Goal: Task Accomplishment & Management: Use online tool/utility

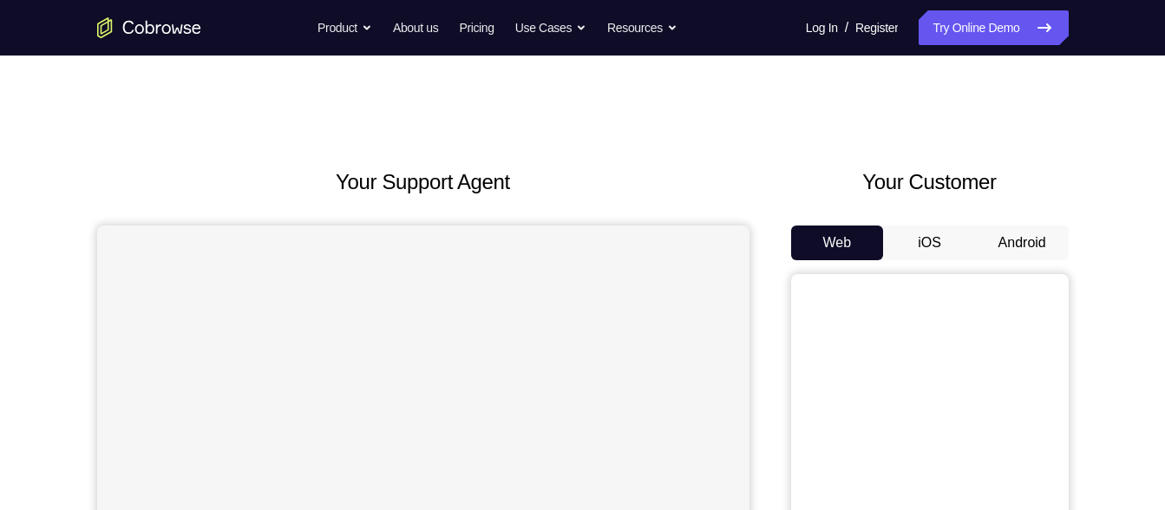
click at [1031, 251] on button "Android" at bounding box center [1022, 242] width 93 height 35
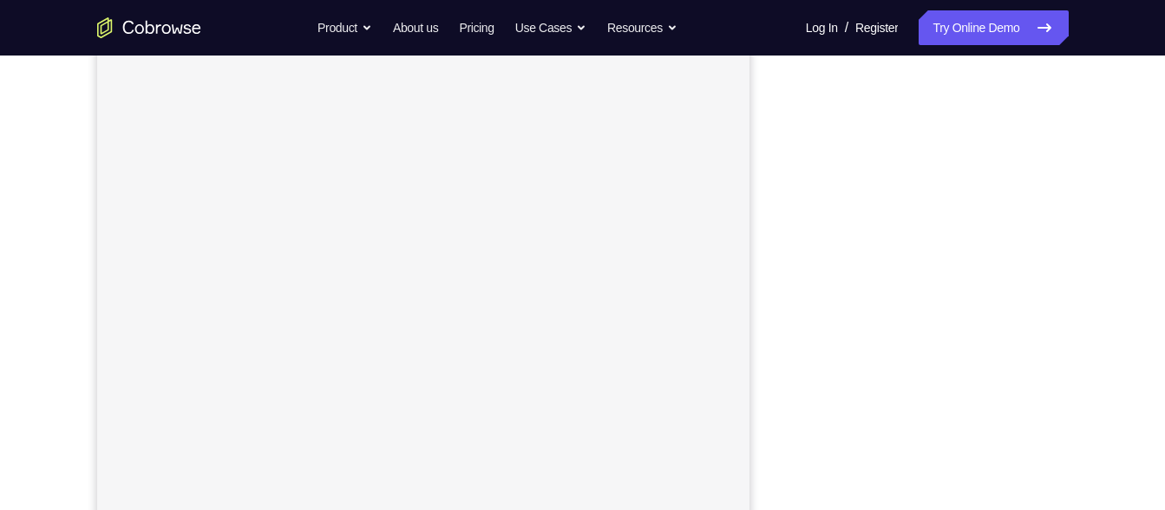
scroll to position [254, 0]
drag, startPoint x: 804, startPoint y: 283, endPoint x: 760, endPoint y: 291, distance: 44.9
click at [760, 291] on div "Your Support Agent Your Customer Web iOS Android" at bounding box center [582, 232] width 971 height 641
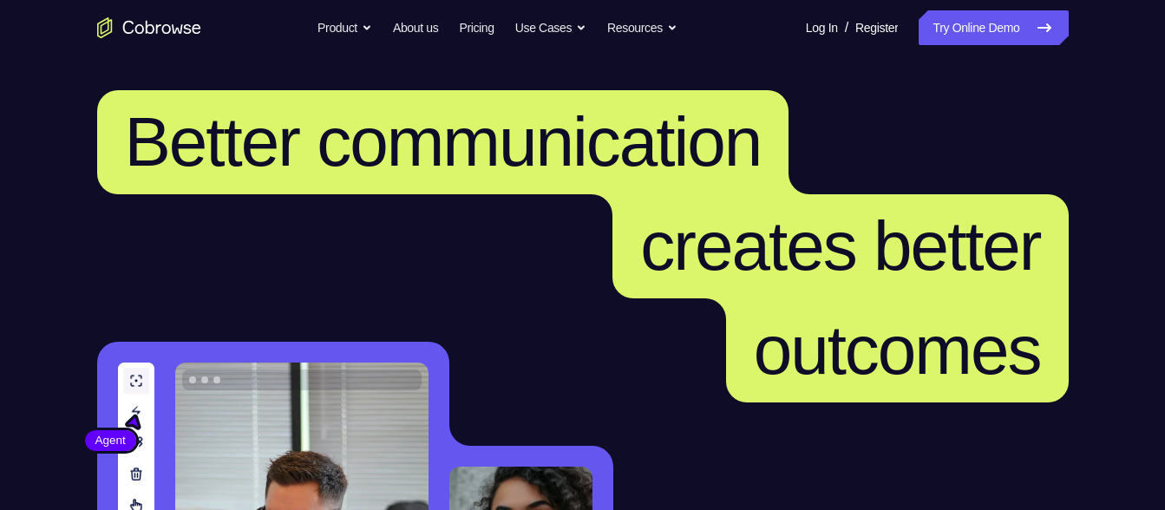
click at [997, 28] on link "Try Online Demo" at bounding box center [992, 27] width 149 height 35
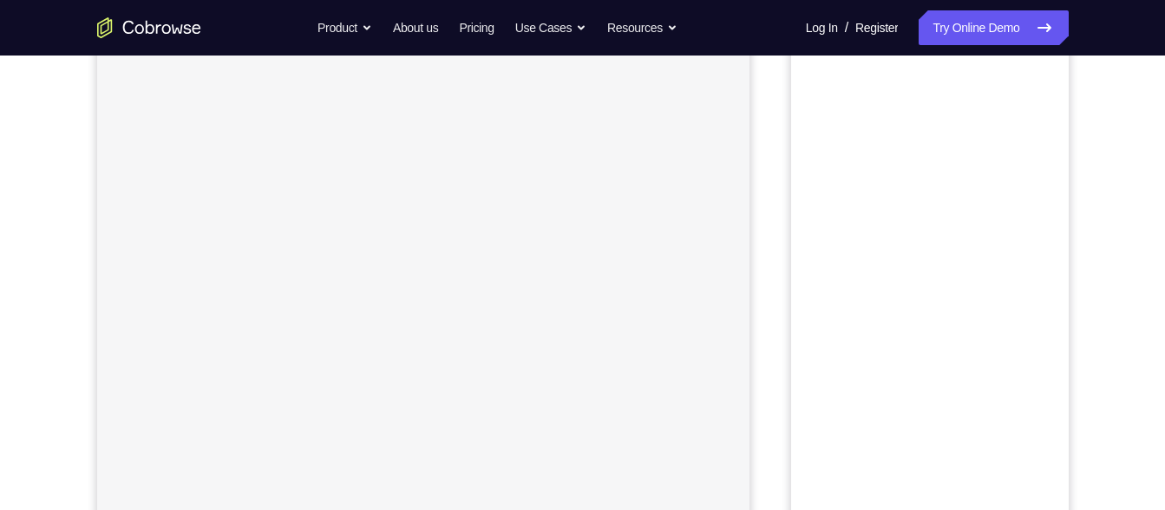
scroll to position [229, 0]
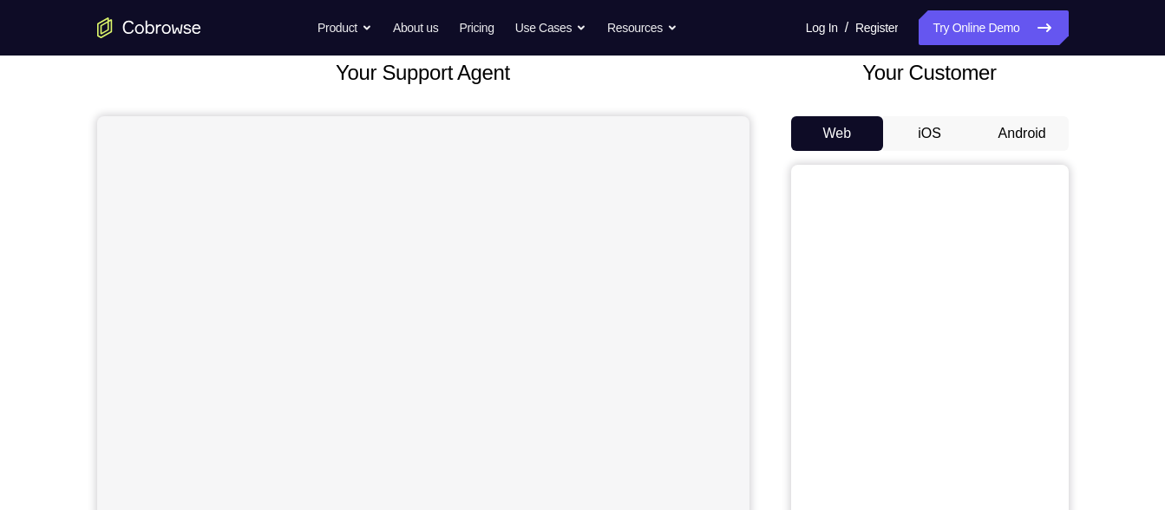
click at [1019, 141] on button "Android" at bounding box center [1022, 133] width 93 height 35
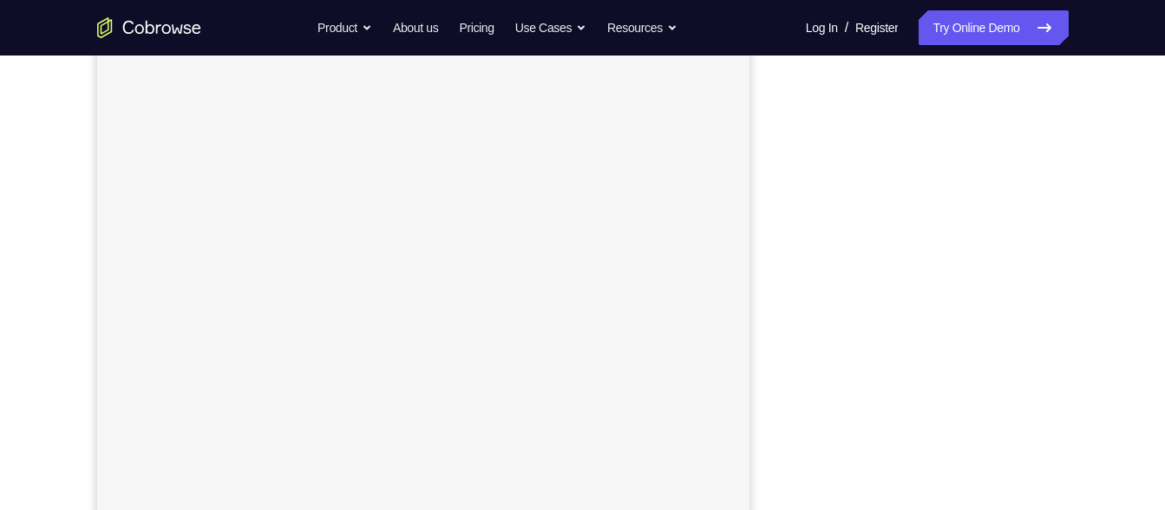
scroll to position [230, 0]
